Goal: Transaction & Acquisition: Donate

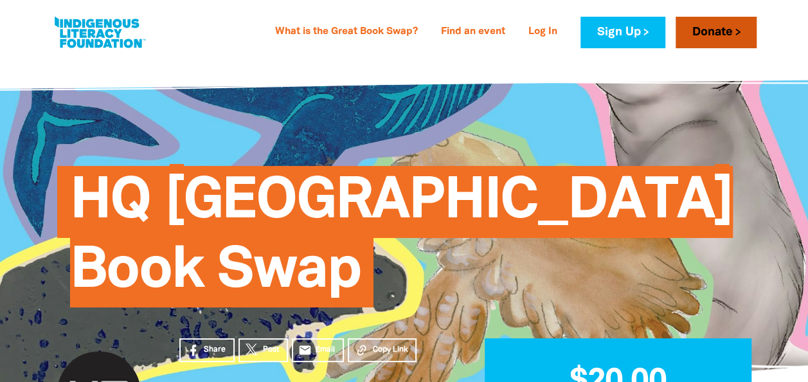
click at [709, 23] on link "Donate" at bounding box center [716, 33] width 81 height 32
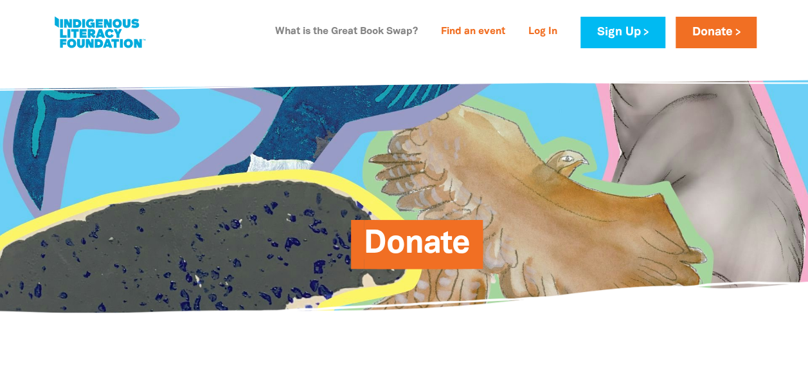
click at [359, 30] on link "What is the Great Book Swap?" at bounding box center [346, 32] width 158 height 21
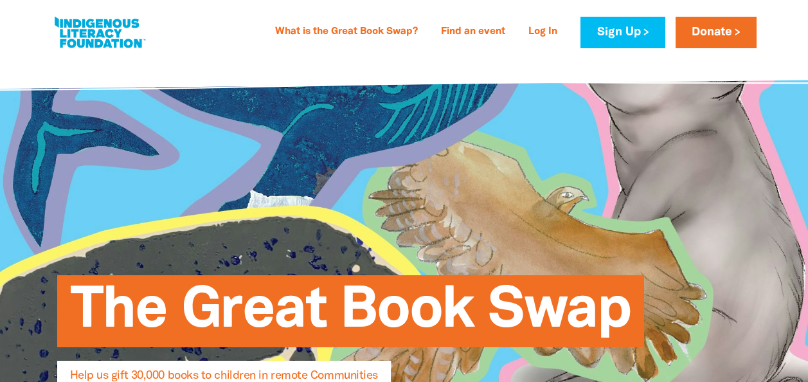
select select "AU"
